Goal: Information Seeking & Learning: Learn about a topic

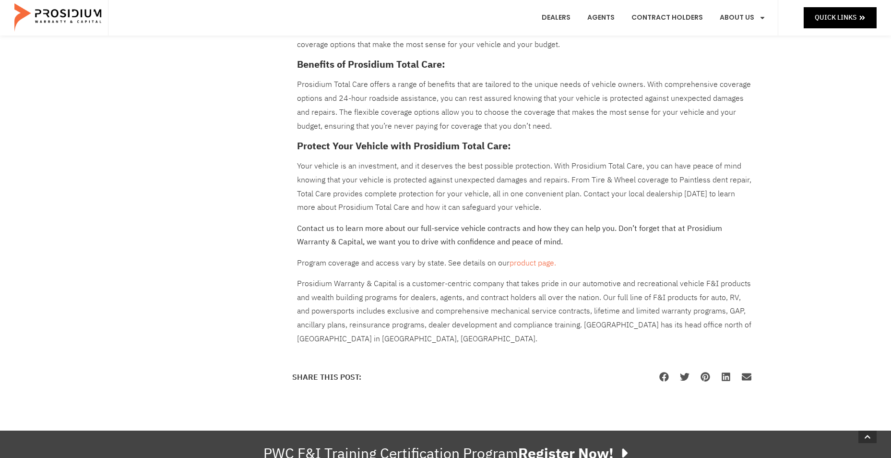
scroll to position [816, 0]
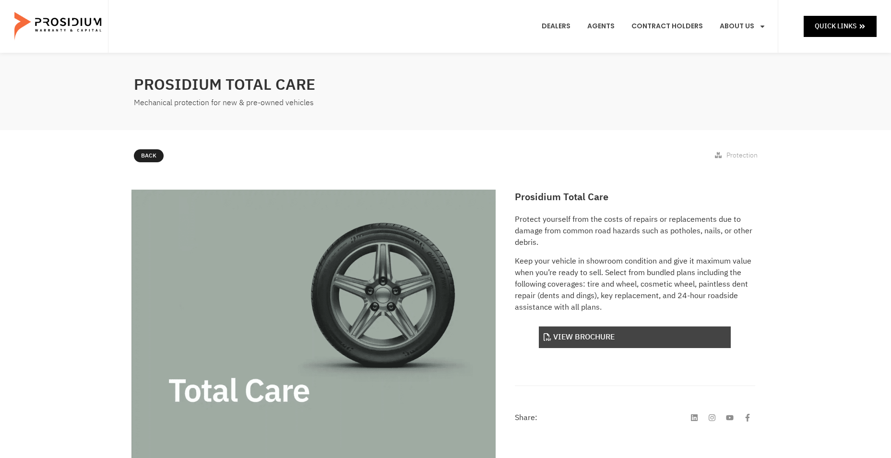
click at [599, 337] on link "View Brochure" at bounding box center [635, 337] width 192 height 22
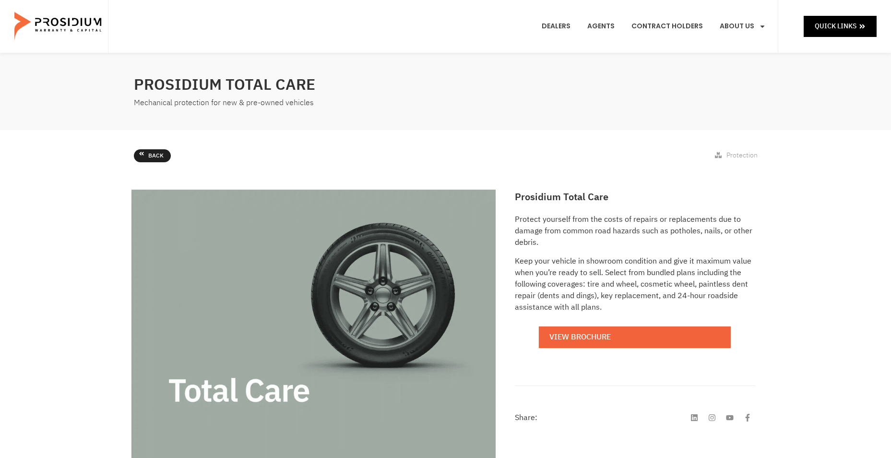
click at [144, 155] on link "Back" at bounding box center [152, 155] width 37 height 13
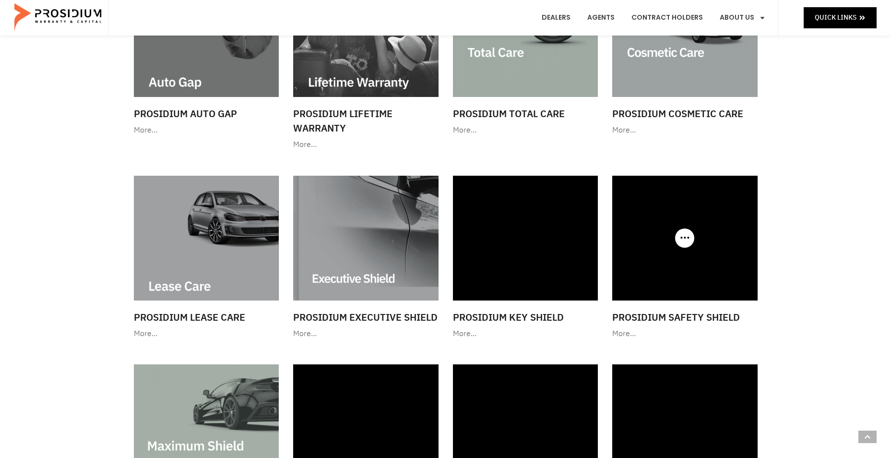
scroll to position [624, 0]
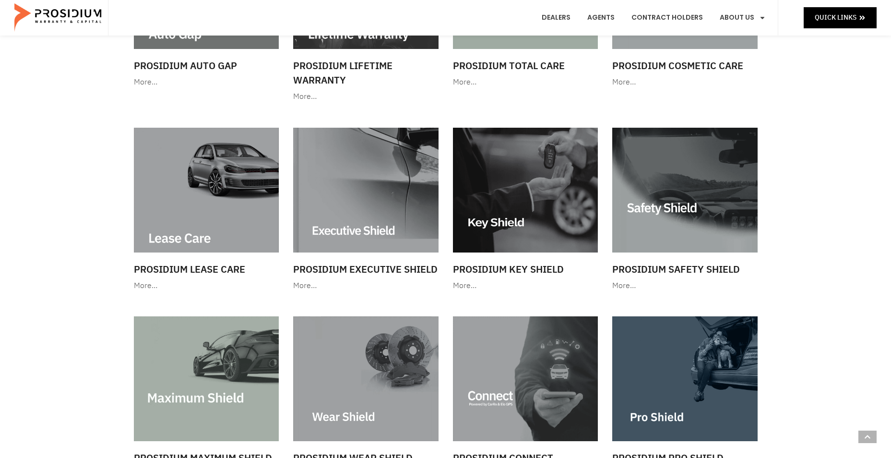
click at [535, 181] on img at bounding box center [525, 190] width 145 height 124
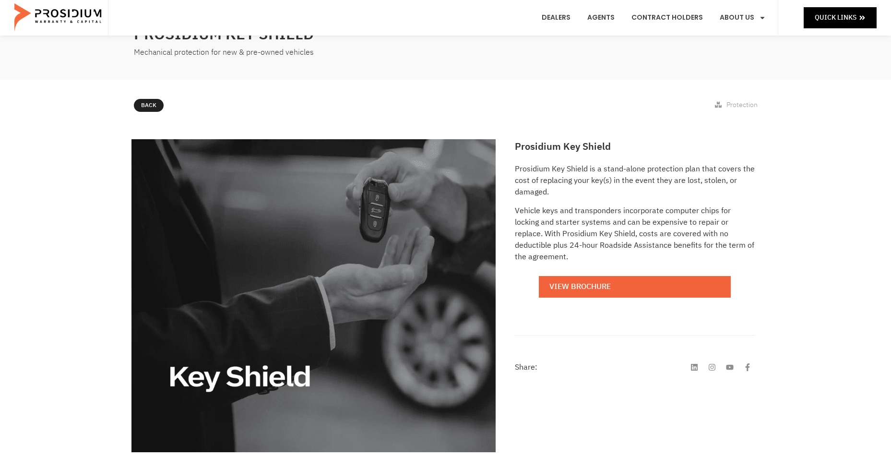
scroll to position [96, 0]
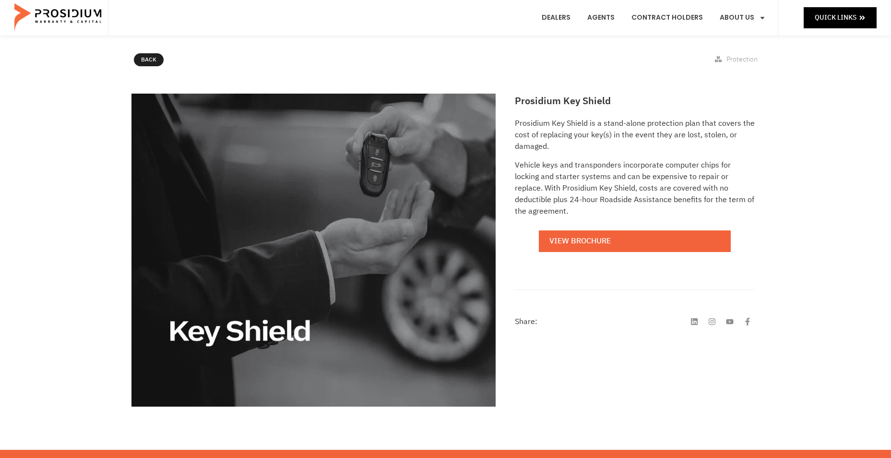
click at [150, 59] on span "Back" at bounding box center [148, 60] width 15 height 11
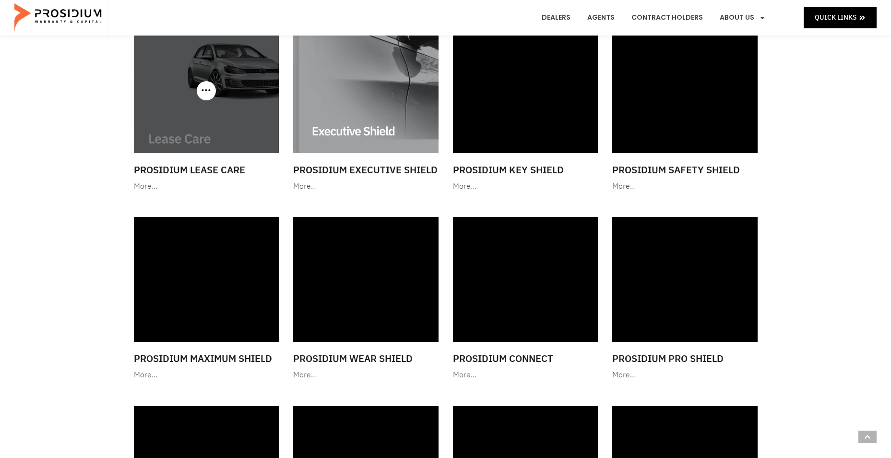
scroll to position [864, 0]
